Goal: Task Accomplishment & Management: Manage account settings

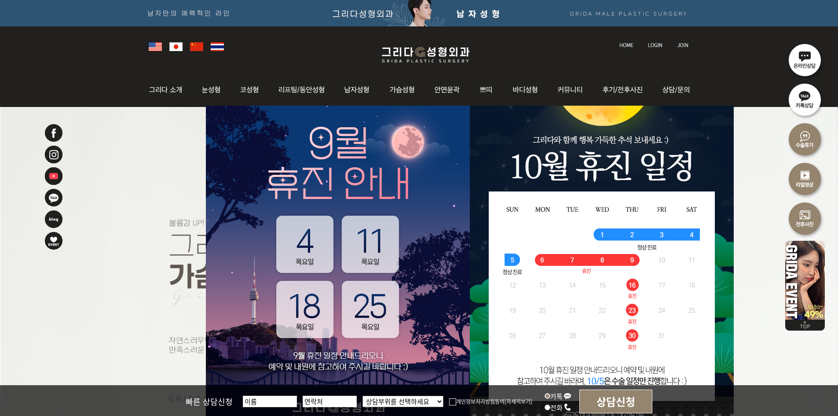
click at [650, 47] on li at bounding box center [655, 40] width 25 height 18
click at [651, 43] on img at bounding box center [655, 45] width 15 height 5
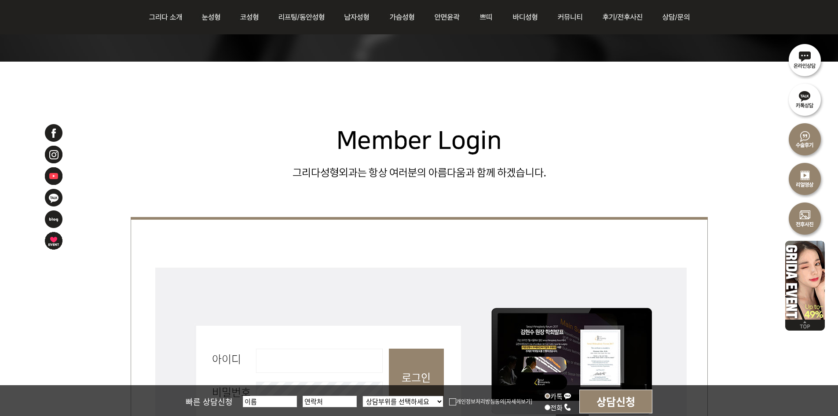
scroll to position [264, 0]
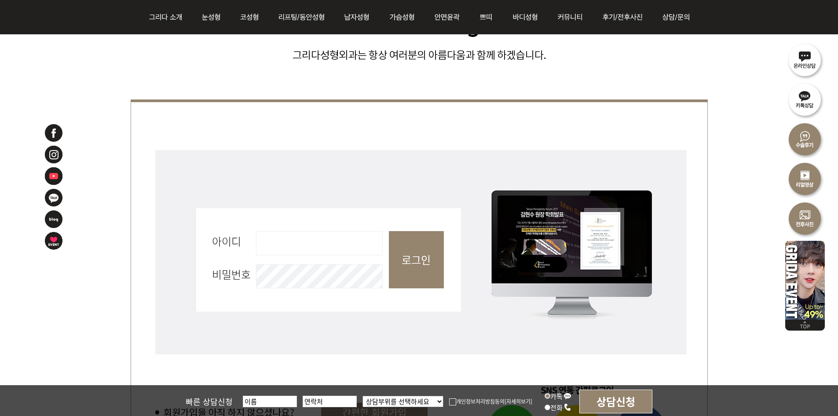
click at [339, 261] on fieldset "회원로그인 아이디 필수 비밀번호 필수 로그인" at bounding box center [419, 263] width 577 height 233
click at [343, 230] on fieldset "회원로그인 아이디 필수 비밀번호 필수 로그인" at bounding box center [419, 263] width 577 height 233
click at [346, 241] on input "아이디 필수" at bounding box center [319, 243] width 127 height 24
click at [414, 259] on input "로그인" at bounding box center [416, 259] width 55 height 57
click at [329, 244] on input "아이디 필수" at bounding box center [319, 243] width 127 height 24
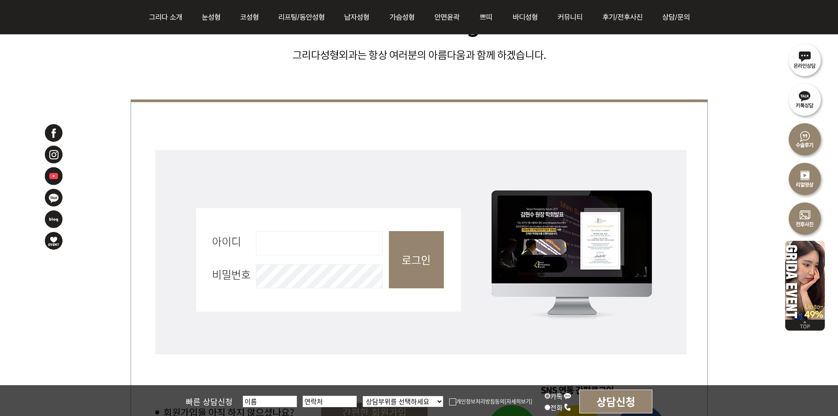
type input "admin"
click at [411, 260] on input "로그인" at bounding box center [416, 259] width 55 height 57
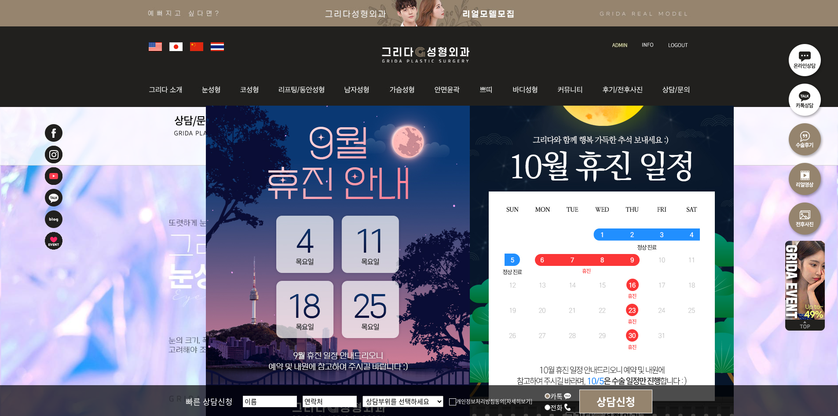
click at [627, 43] on link at bounding box center [620, 37] width 25 height 12
